Goal: Navigation & Orientation: Find specific page/section

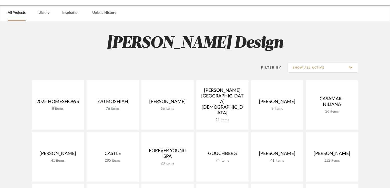
scroll to position [16, 0]
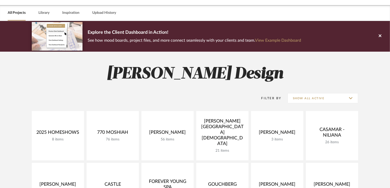
click at [23, 12] on link "All Projects" at bounding box center [17, 12] width 18 height 7
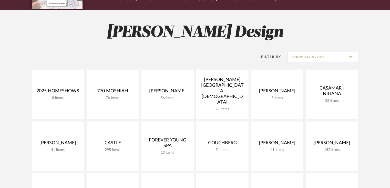
scroll to position [98, 0]
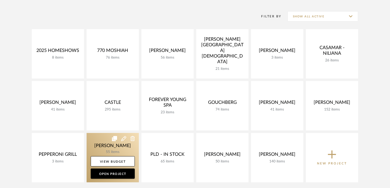
click at [117, 151] on link at bounding box center [113, 157] width 52 height 49
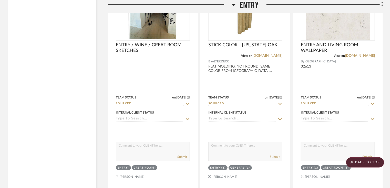
scroll to position [1024, 0]
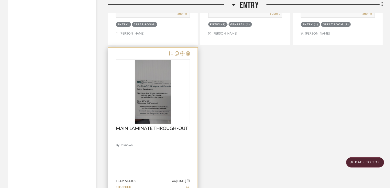
click at [0, 0] on img at bounding box center [0, 0] width 0 height 0
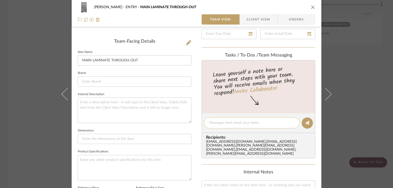
scroll to position [143, 0]
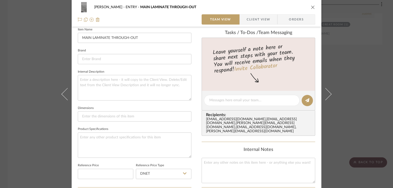
click at [252, 19] on span "Client View" at bounding box center [259, 19] width 24 height 10
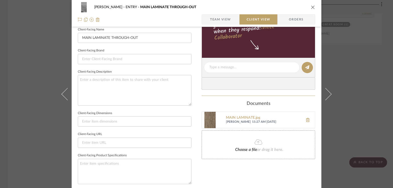
click at [209, 122] on img at bounding box center [210, 120] width 16 height 16
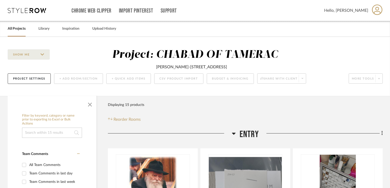
click at [25, 31] on div "All Projects Library Inspiration Upload History" at bounding box center [195, 29] width 390 height 16
click at [16, 31] on link "All Projects" at bounding box center [17, 28] width 18 height 7
